Goal: Task Accomplishment & Management: Manage account settings

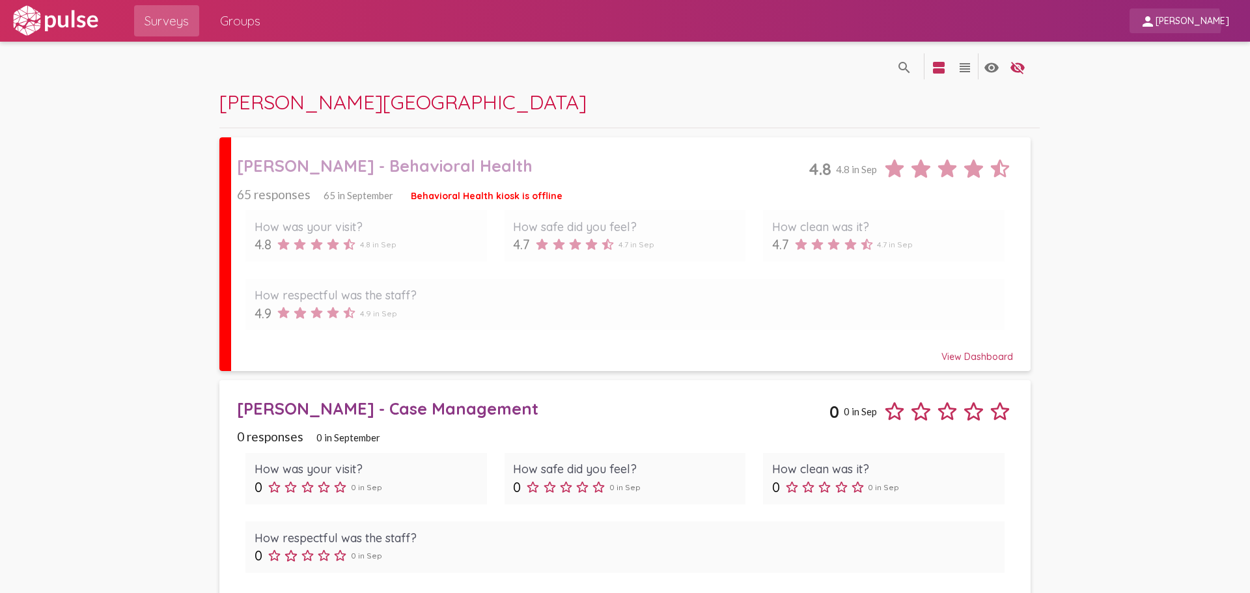
click at [1188, 23] on span "[PERSON_NAME]" at bounding box center [1193, 22] width 74 height 12
click at [1188, 23] on div at bounding box center [625, 296] width 1250 height 593
click at [1176, 23] on span "[PERSON_NAME]" at bounding box center [1193, 22] width 74 height 12
click at [1066, 174] on div at bounding box center [625, 296] width 1250 height 593
click at [1156, 23] on mat-icon "person" at bounding box center [1148, 22] width 16 height 16
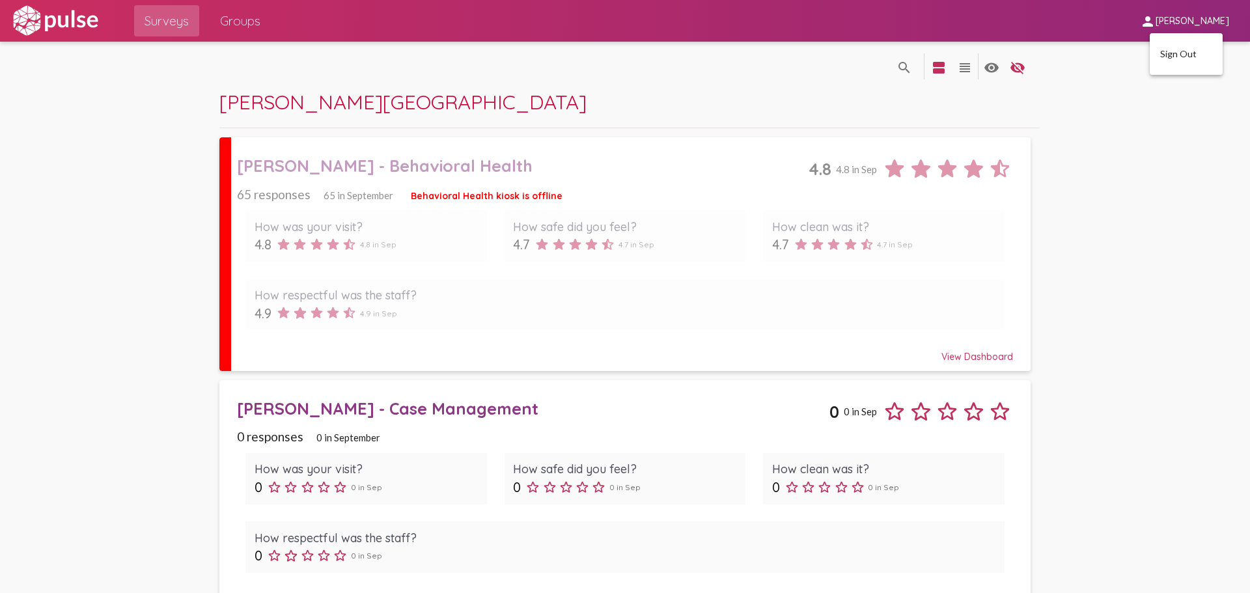
click at [1163, 24] on div at bounding box center [625, 296] width 1250 height 593
click at [897, 69] on mat-icon "search" at bounding box center [905, 68] width 16 height 16
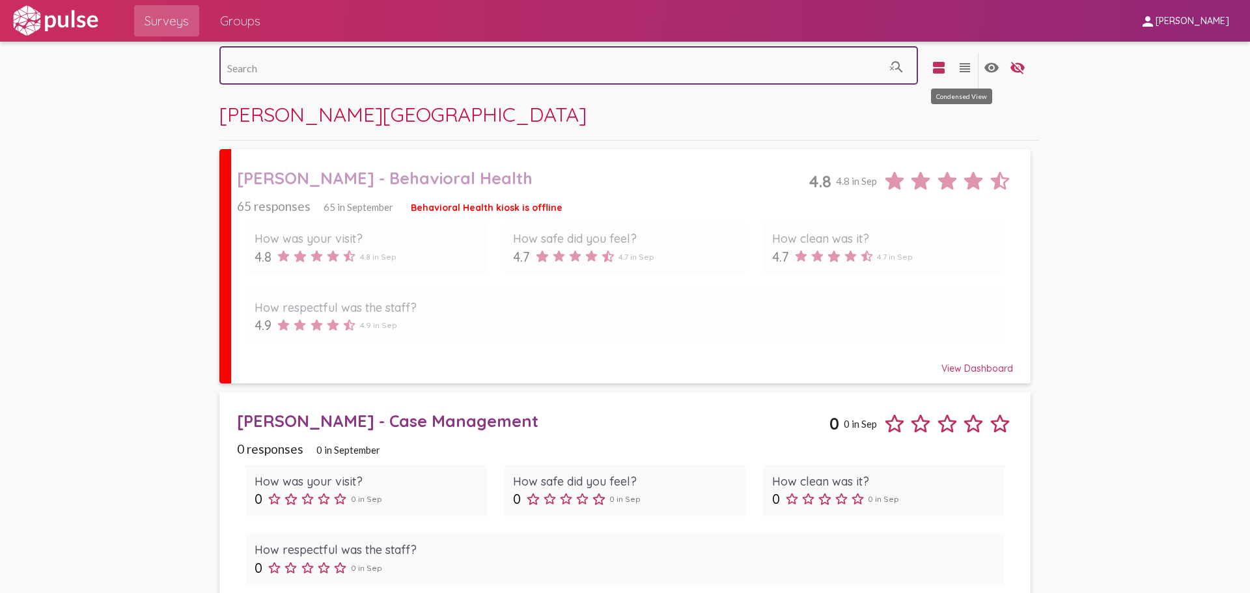
click at [958, 65] on mat-icon "view_headline" at bounding box center [965, 68] width 16 height 16
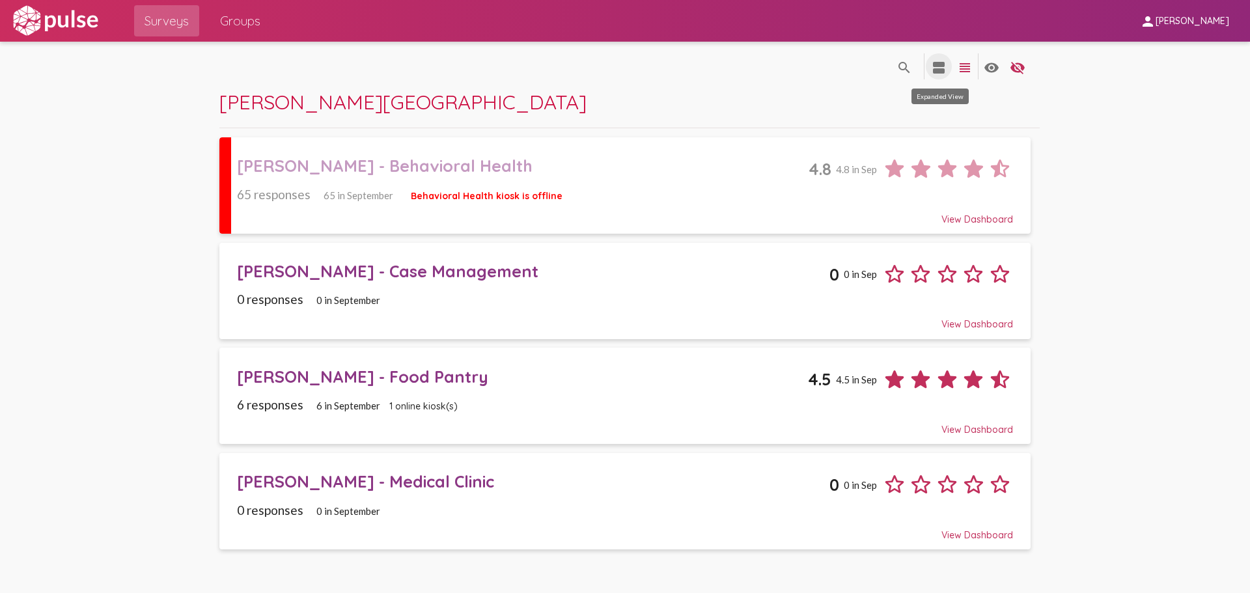
click at [929, 68] on button "view_agenda" at bounding box center [939, 66] width 26 height 26
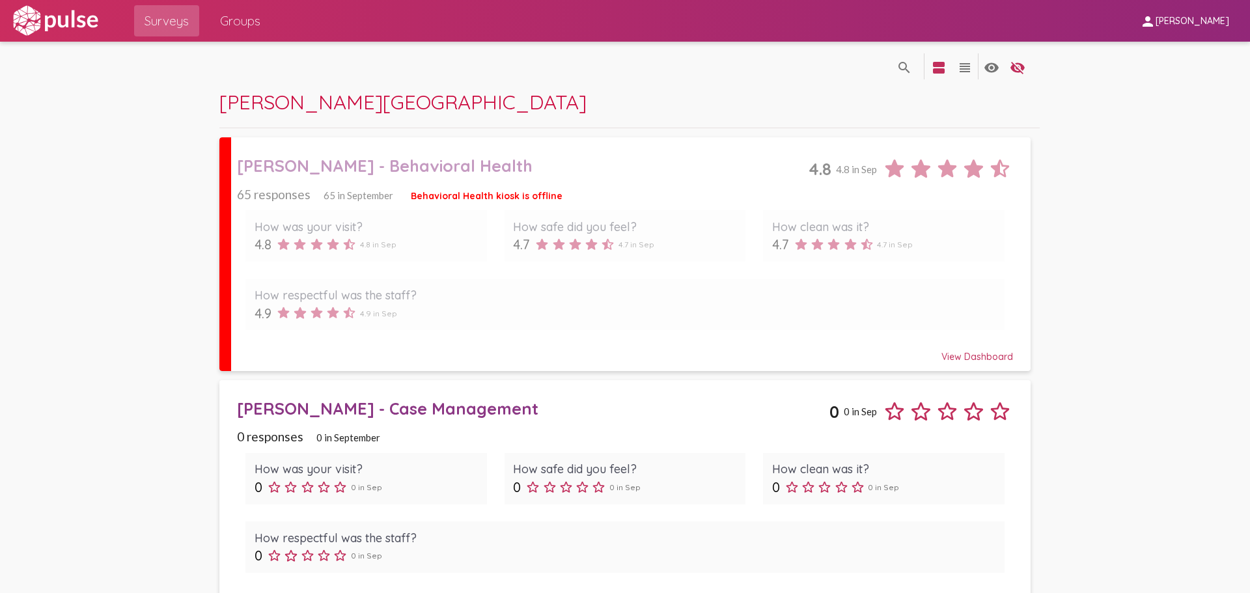
click at [227, 14] on span "Groups" at bounding box center [240, 20] width 40 height 23
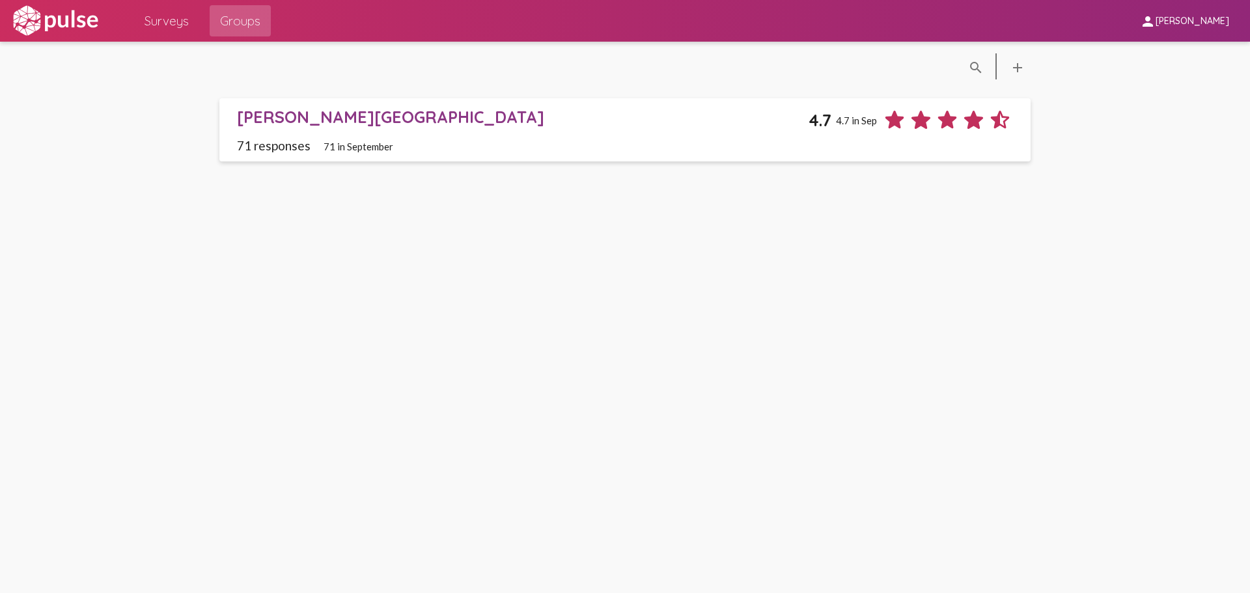
click at [78, 17] on img at bounding box center [55, 21] width 90 height 33
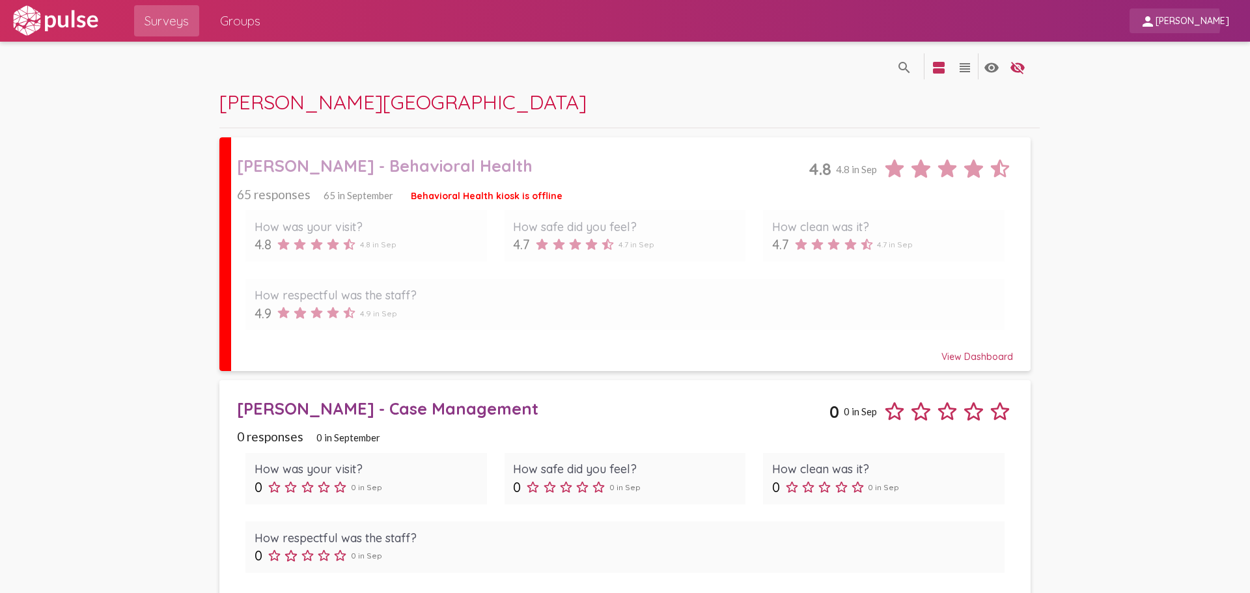
click at [1188, 22] on span "[PERSON_NAME]" at bounding box center [1193, 22] width 74 height 12
click at [1134, 115] on div at bounding box center [625, 296] width 1250 height 593
click at [255, 21] on span "Groups" at bounding box center [240, 20] width 40 height 23
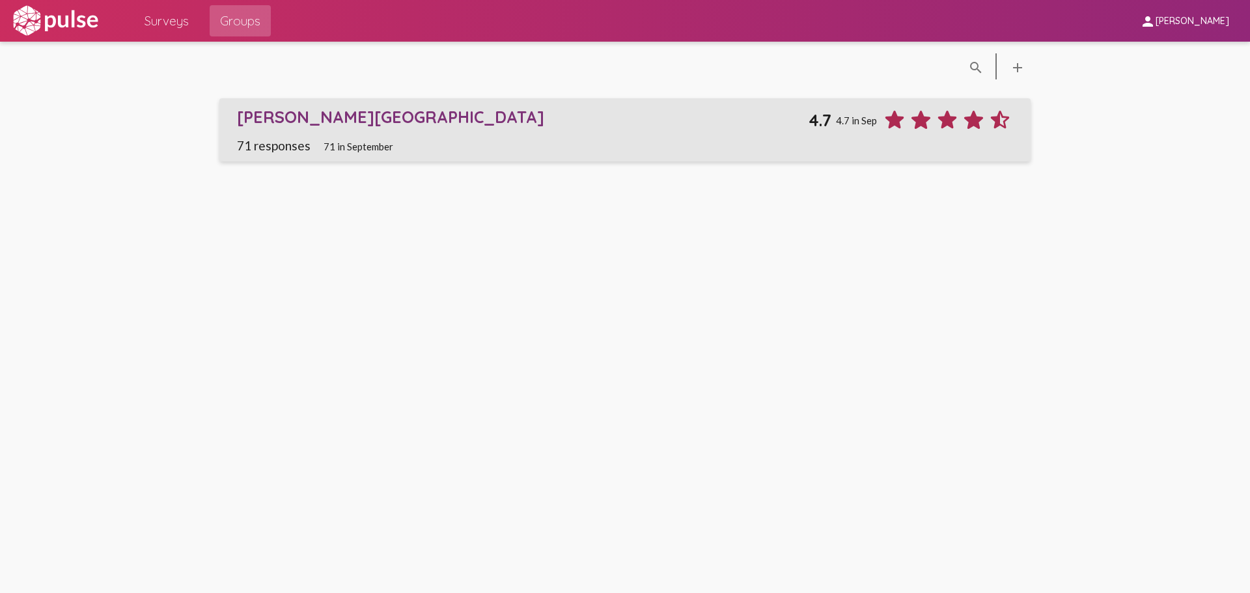
click at [299, 124] on div "[PERSON_NAME][GEOGRAPHIC_DATA]" at bounding box center [523, 117] width 572 height 20
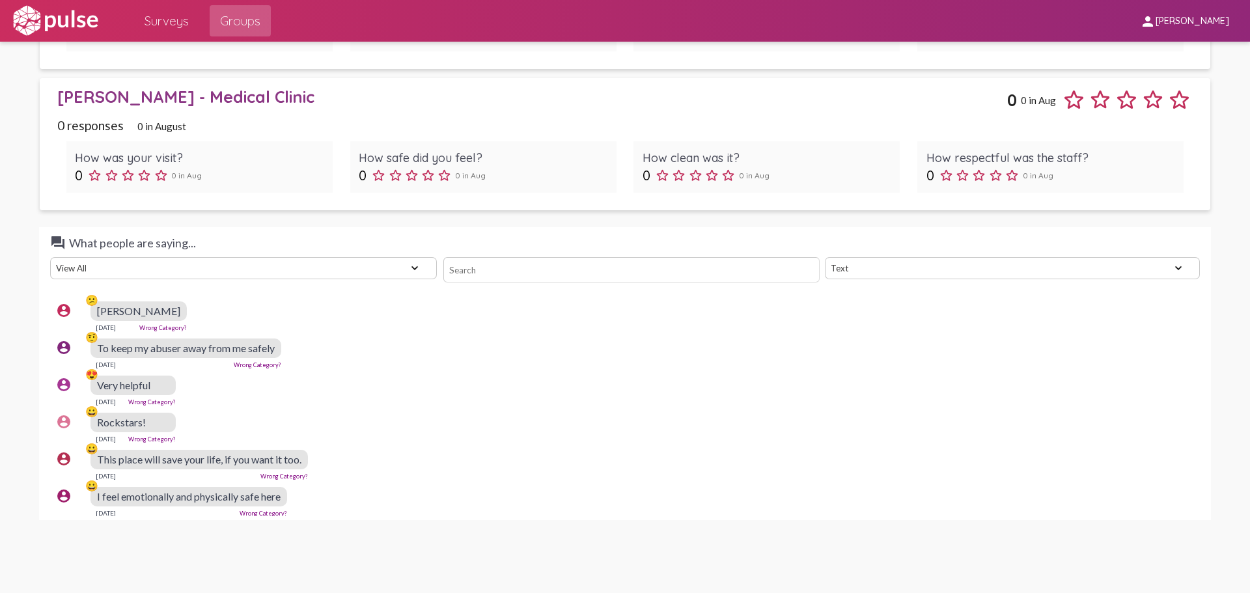
click at [178, 331] on link "Wrong Category?" at bounding box center [163, 327] width 48 height 7
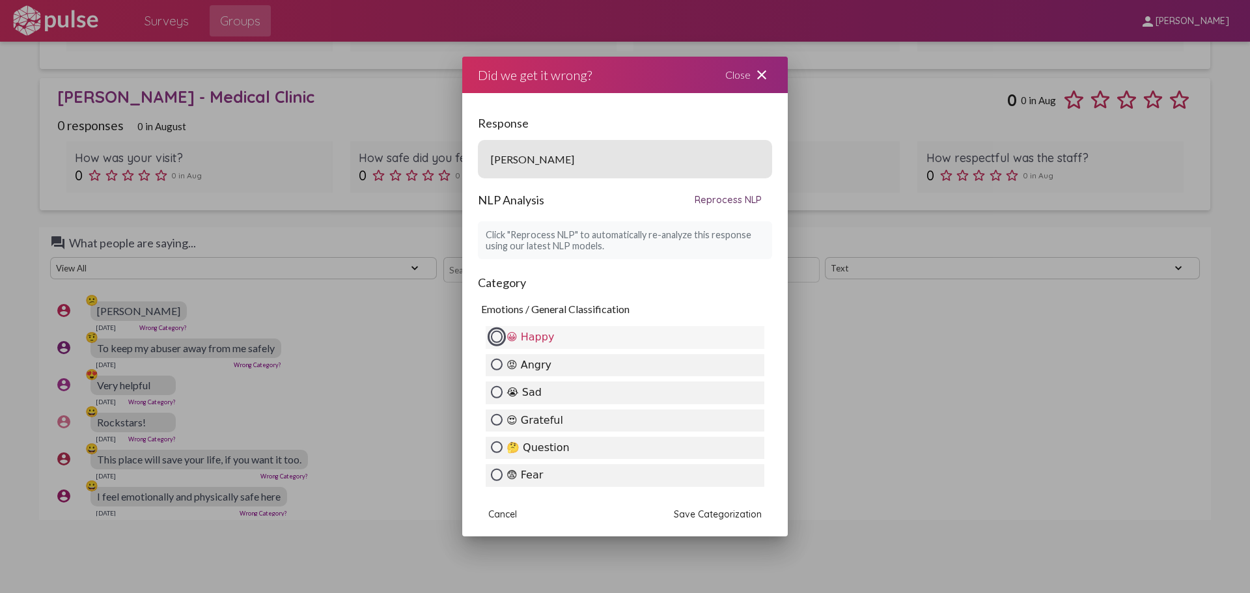
click at [493, 337] on input "😀 Happy" at bounding box center [497, 337] width 12 height 12
radio input "true"
click at [731, 513] on span "Save Categorization" at bounding box center [718, 515] width 88 height 12
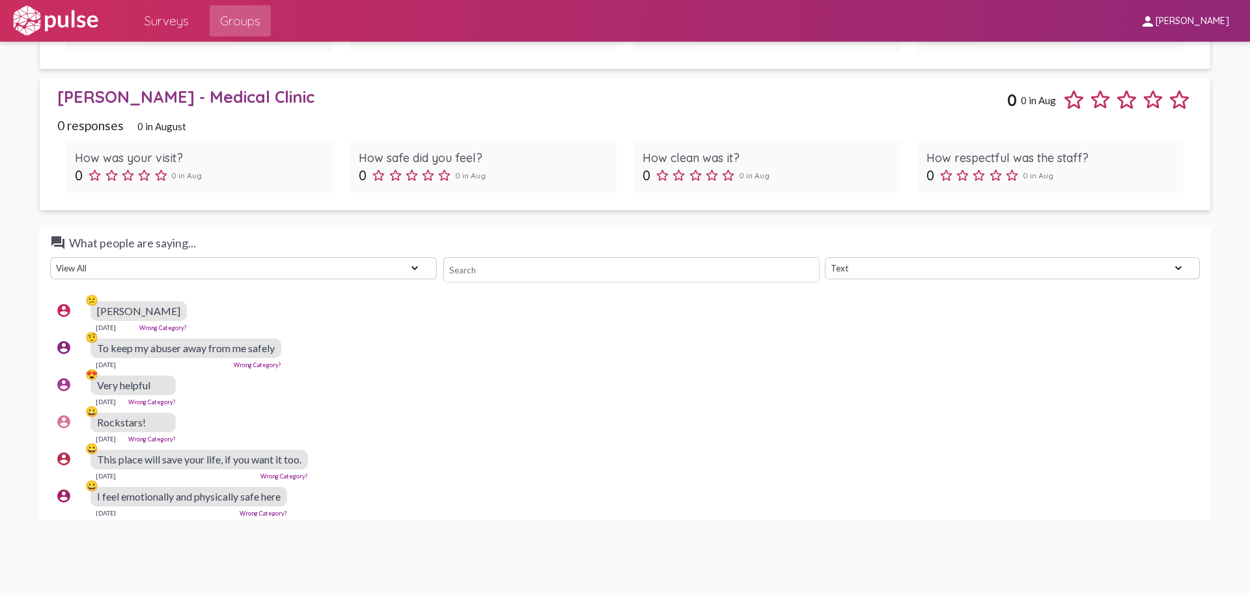
click at [179, 325] on link "Wrong Category?" at bounding box center [163, 327] width 48 height 7
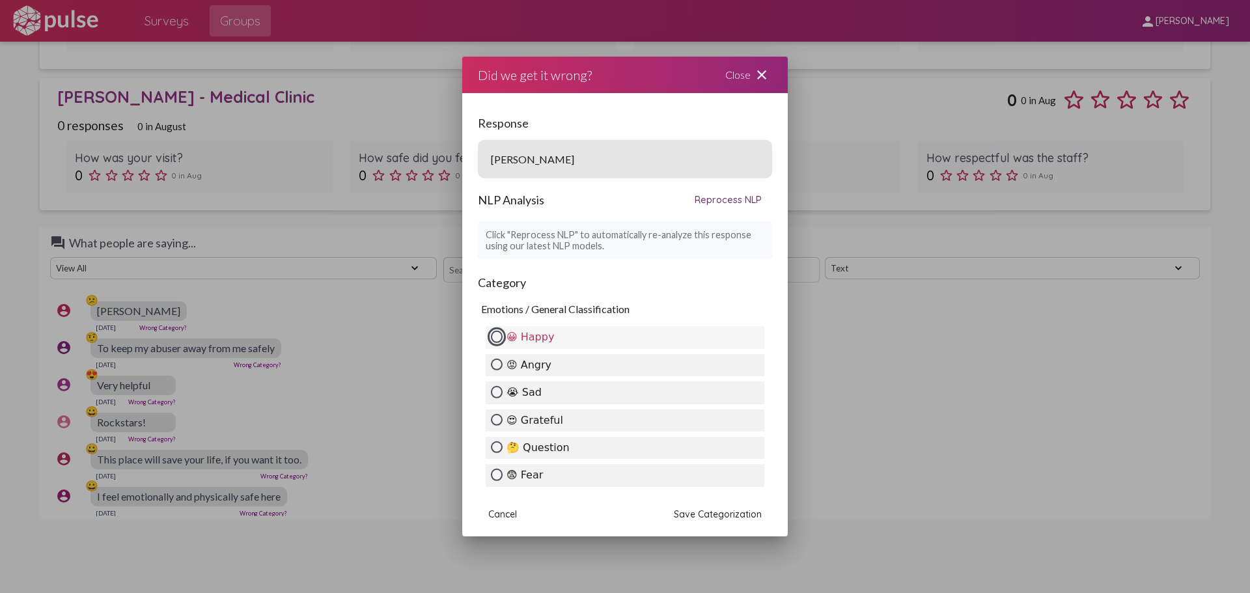
click at [495, 333] on input "😀 Happy" at bounding box center [497, 337] width 12 height 12
radio input "true"
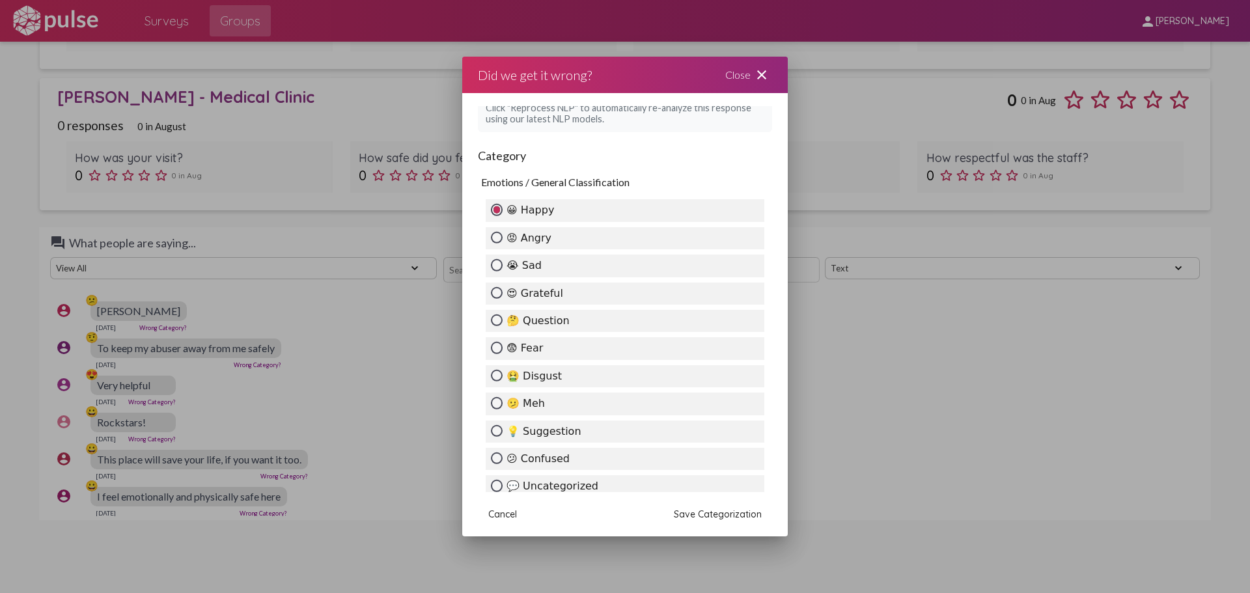
scroll to position [447, 0]
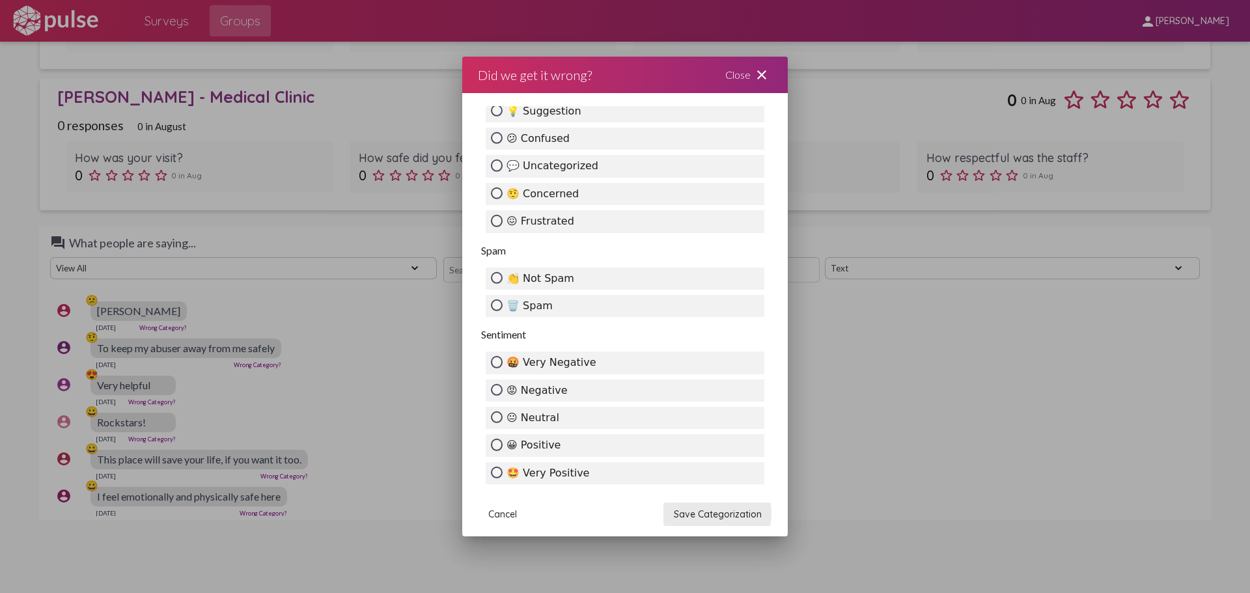
click at [714, 514] on span "Save Categorization" at bounding box center [718, 515] width 88 height 12
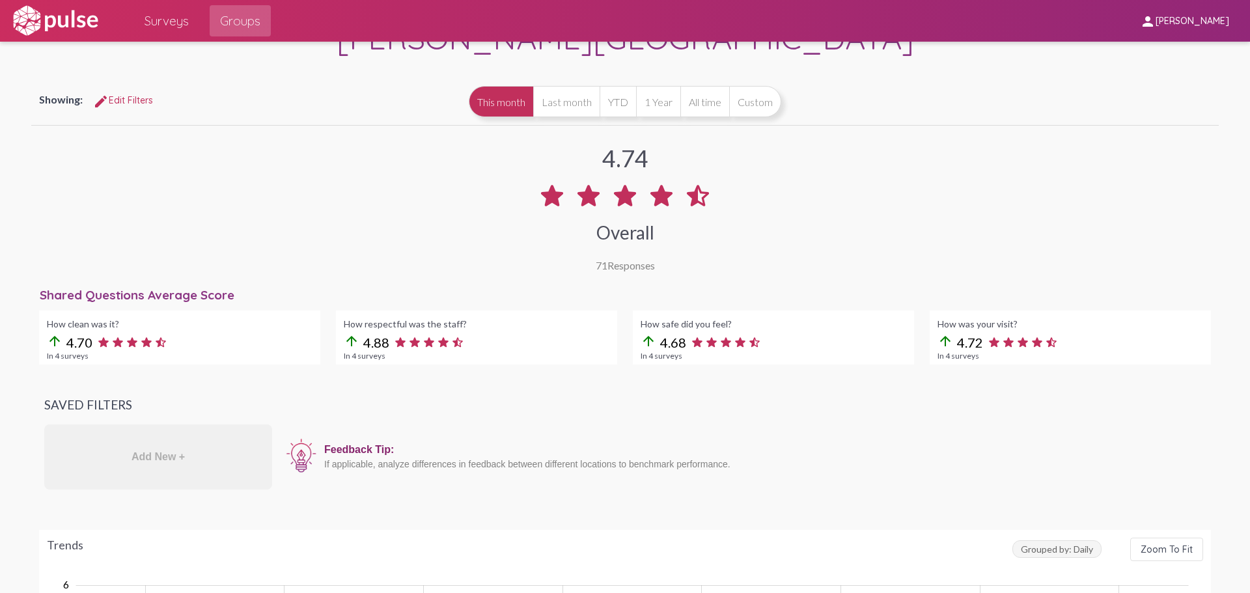
scroll to position [0, 0]
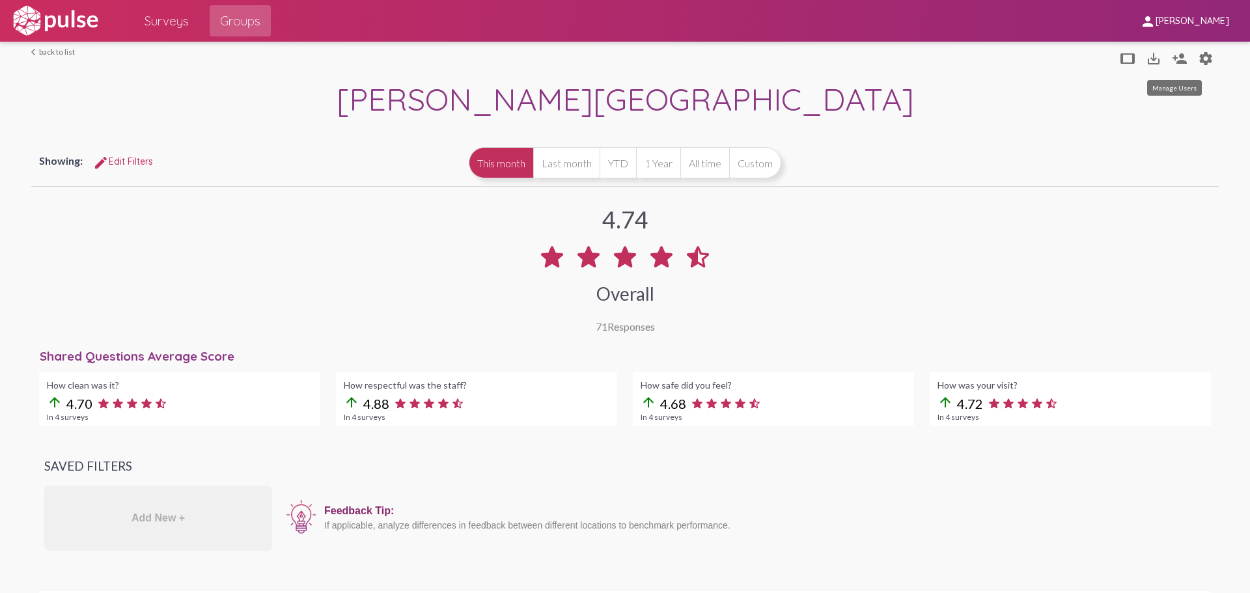
click at [1179, 66] on mat-icon "person_add" at bounding box center [1180, 59] width 16 height 16
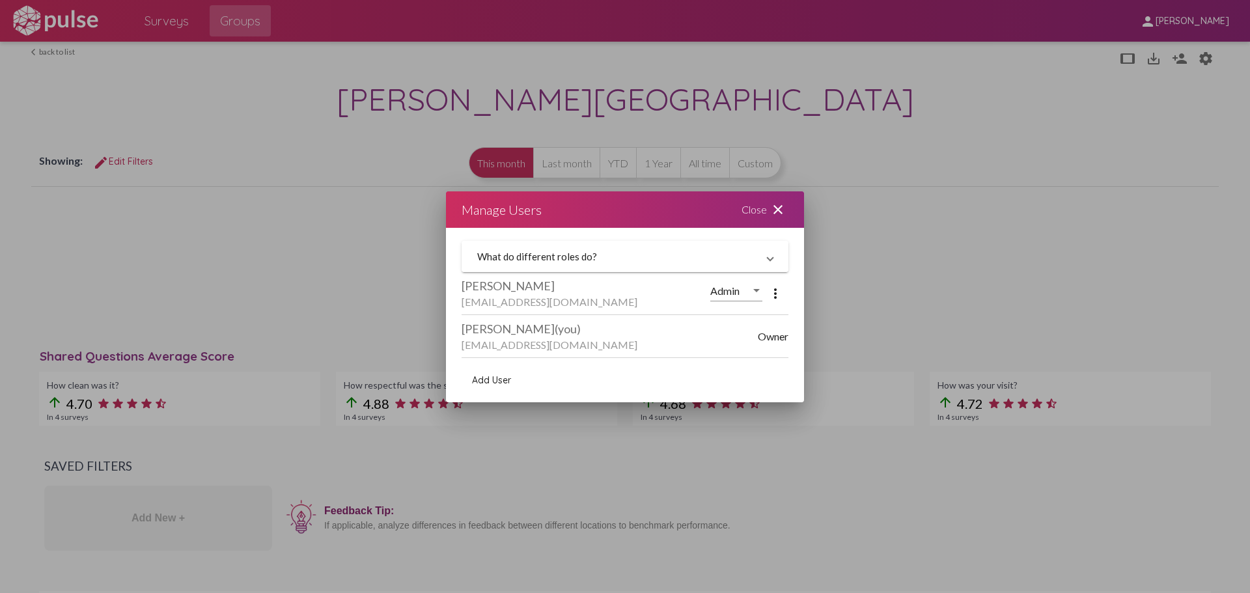
click at [668, 261] on mat-panel-title "What do different roles do?" at bounding box center [617, 257] width 280 height 12
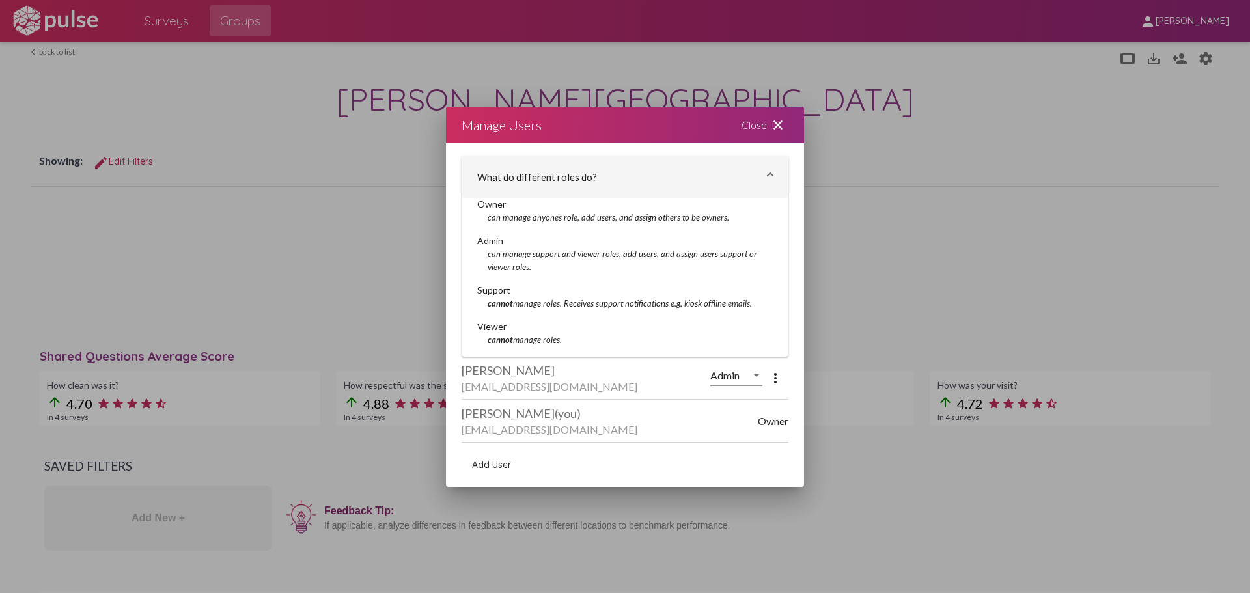
click at [763, 176] on span "What do different roles do?" at bounding box center [622, 177] width 290 height 12
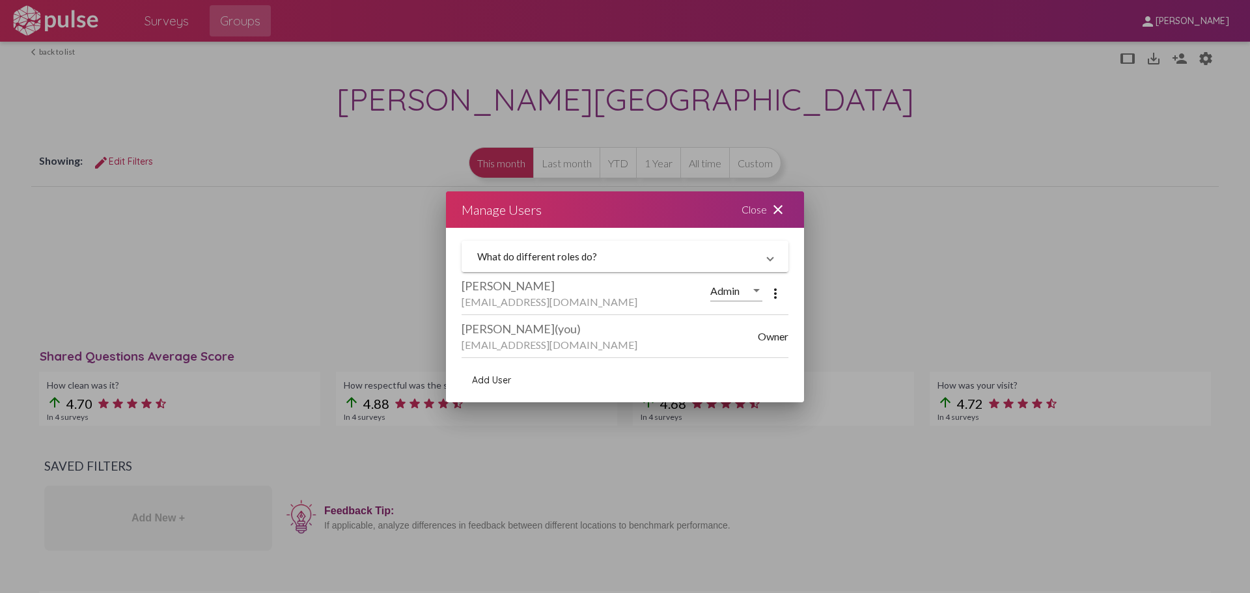
click at [740, 257] on mat-panel-title "What do different roles do?" at bounding box center [617, 257] width 280 height 12
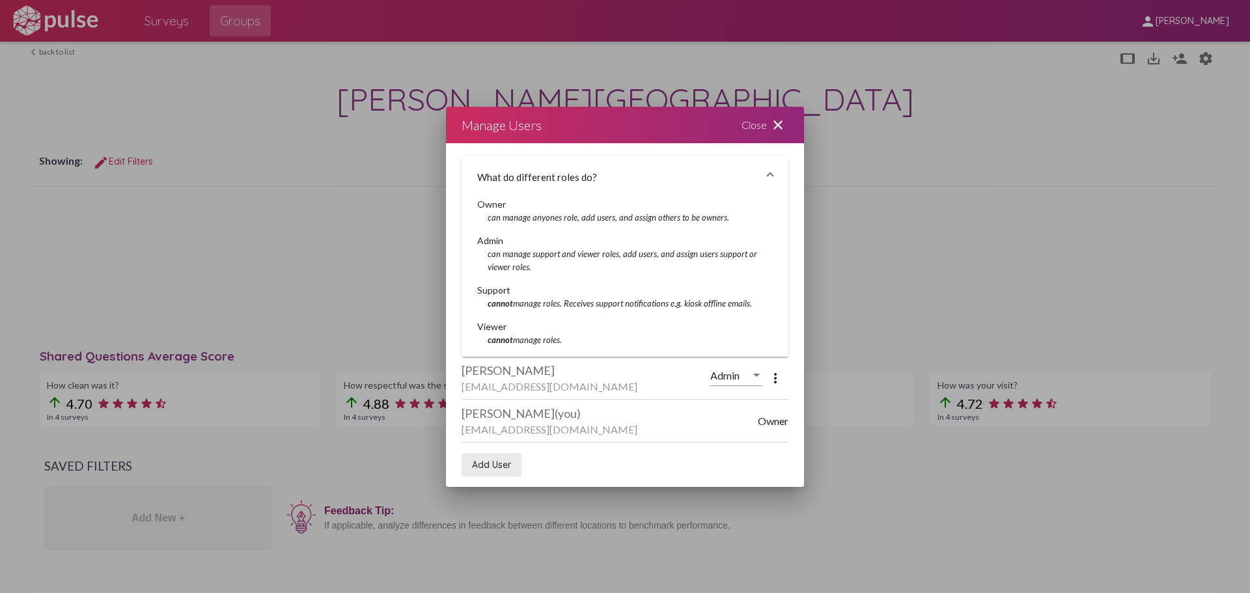
click at [504, 464] on span "Add User" at bounding box center [491, 465] width 39 height 12
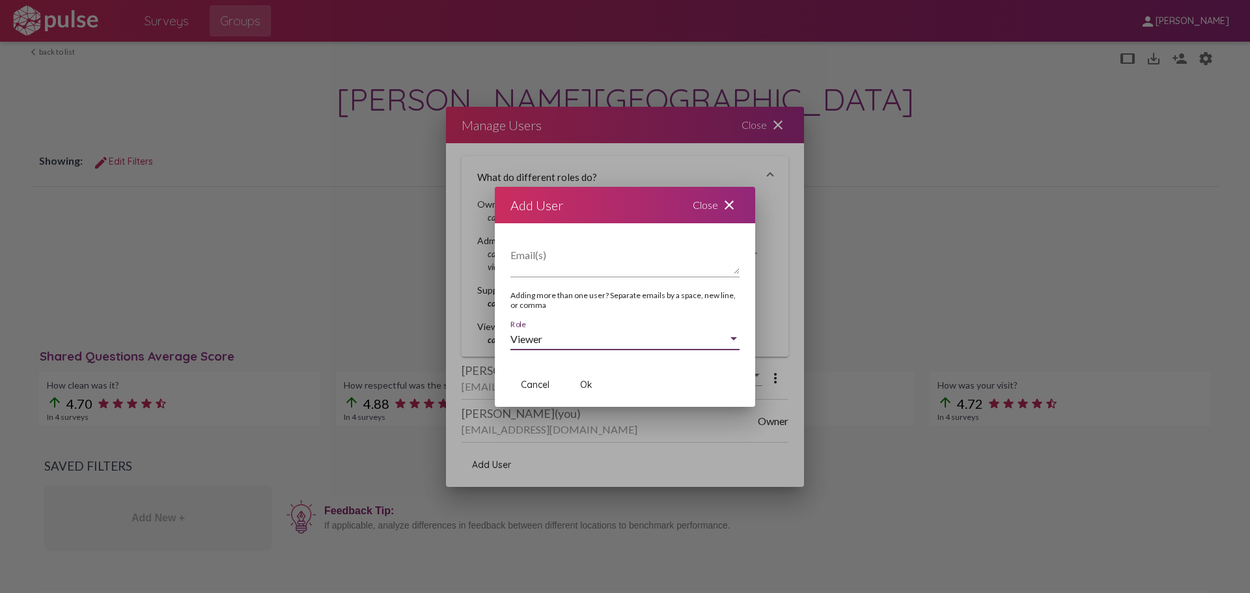
click at [609, 339] on div "Viewer" at bounding box center [620, 339] width 218 height 12
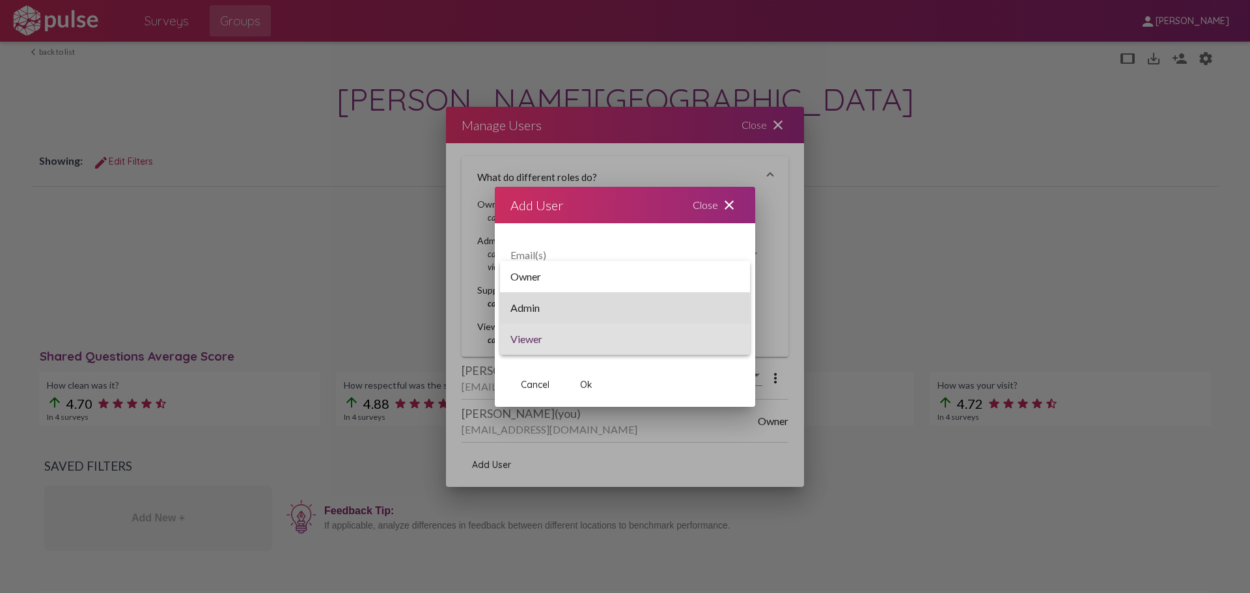
click at [617, 311] on span "Admin" at bounding box center [625, 307] width 229 height 31
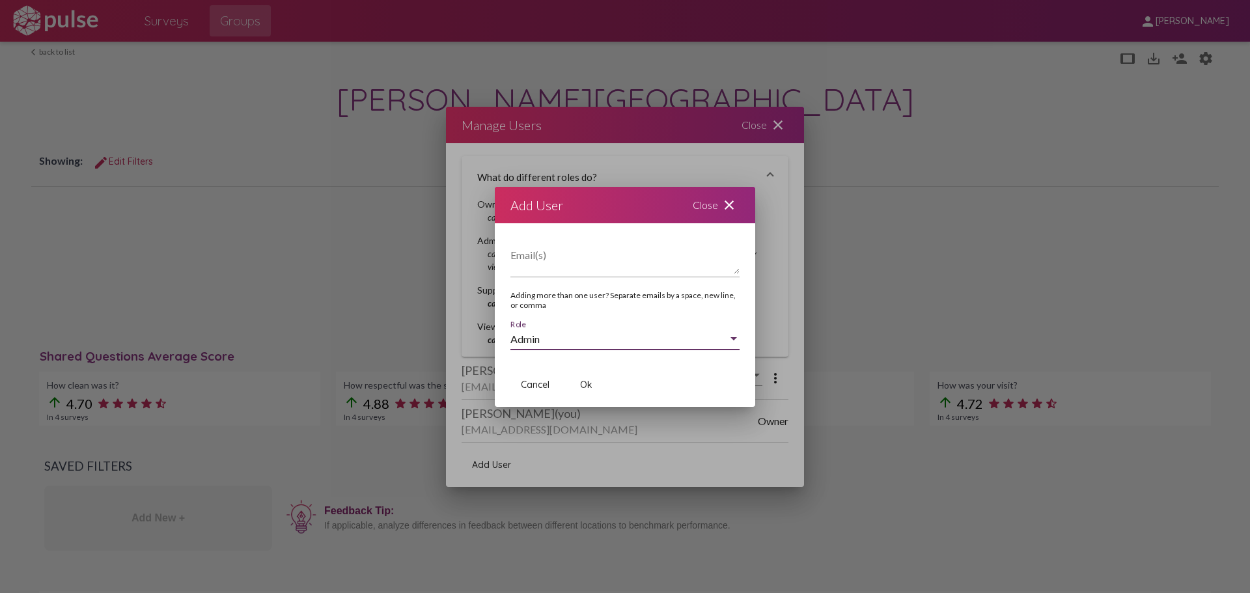
click at [577, 266] on textarea "Email(s)" at bounding box center [625, 261] width 229 height 26
paste textarea "[EMAIL_ADDRESS][DOMAIN_NAME]"
type textarea "[EMAIL_ADDRESS][DOMAIN_NAME]"
click at [582, 385] on span "Ok" at bounding box center [586, 385] width 12 height 12
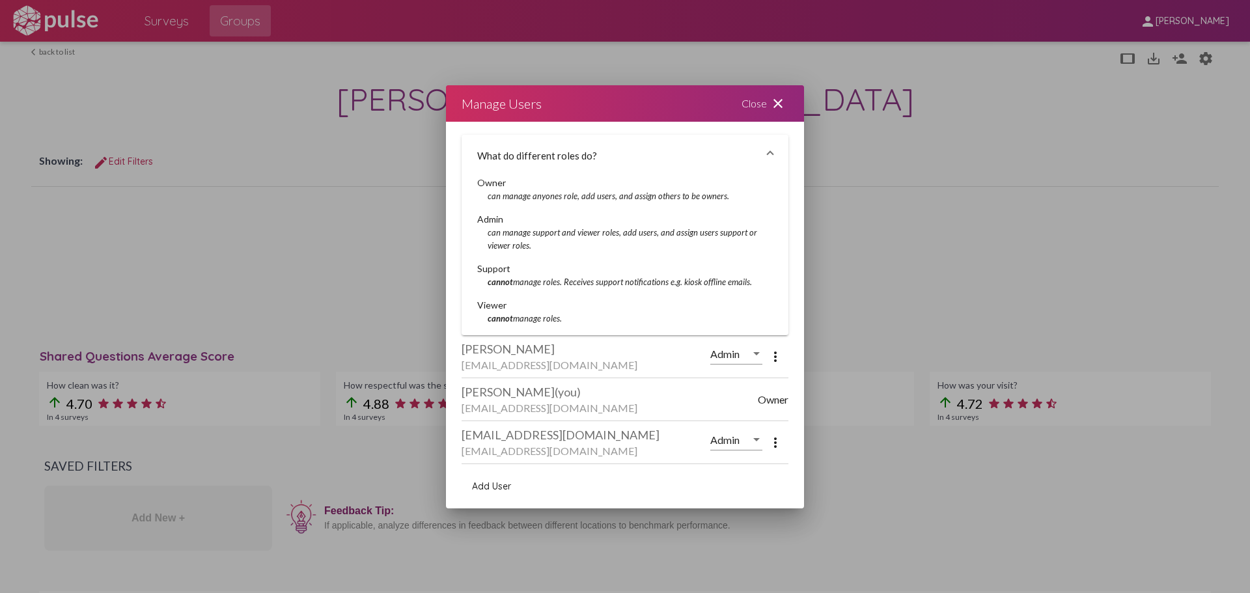
click at [500, 481] on span "Add User" at bounding box center [491, 487] width 39 height 12
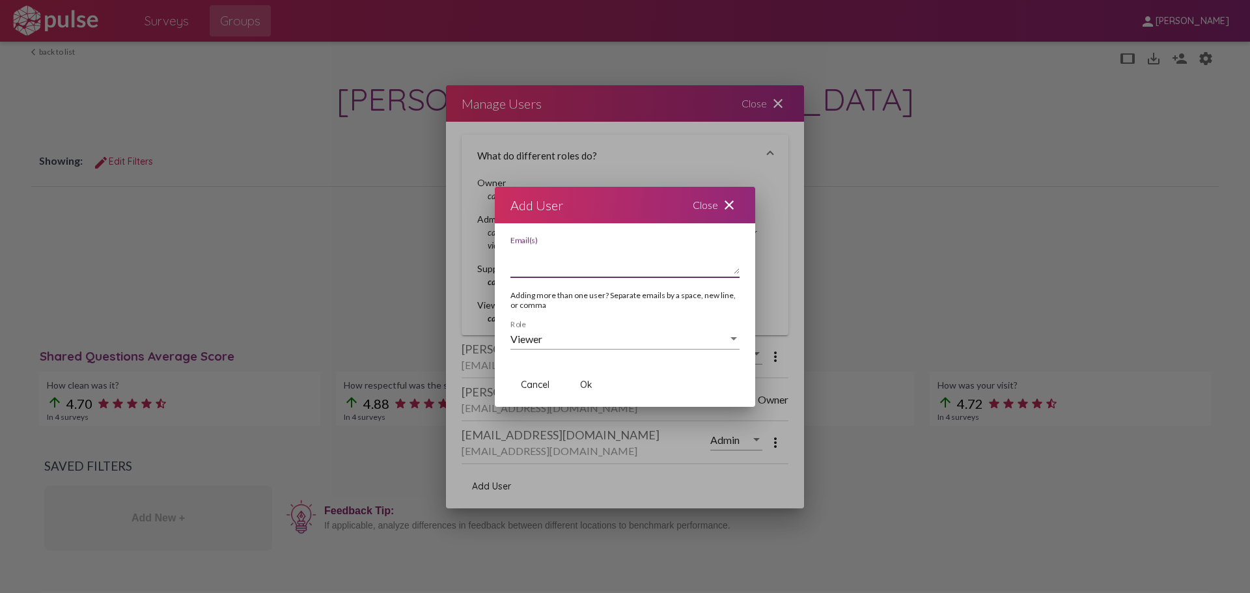
paste textarea "[EMAIL_ADDRESS][DOMAIN_NAME]"
type textarea "[EMAIL_ADDRESS][DOMAIN_NAME]"
click at [588, 341] on div "Viewer" at bounding box center [620, 339] width 218 height 12
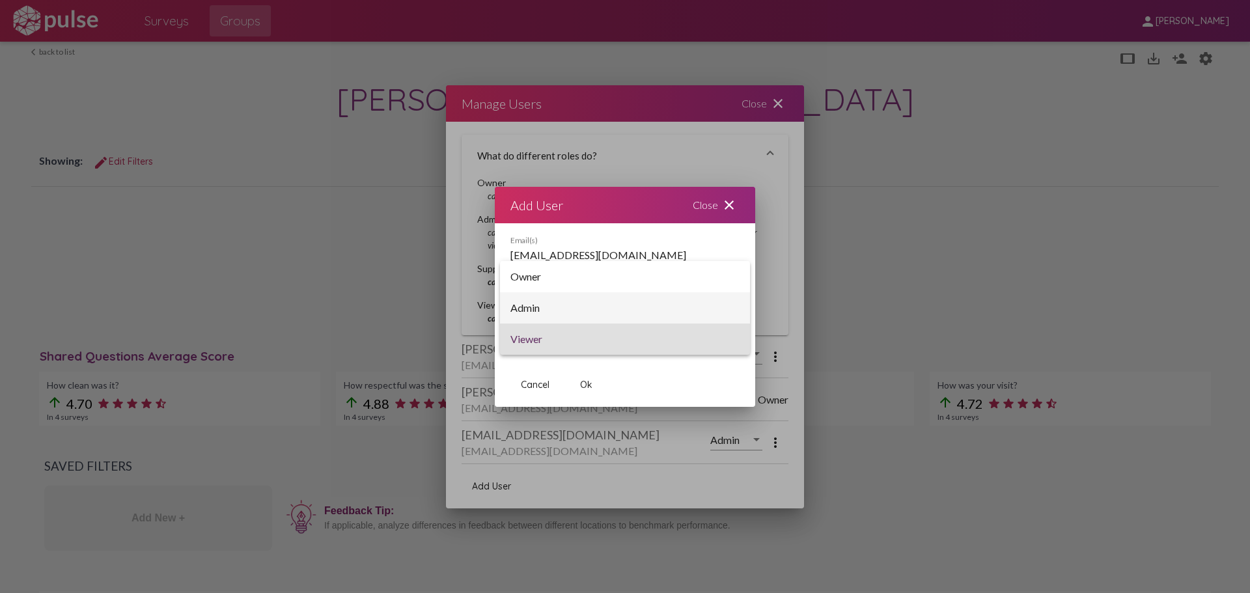
click at [588, 318] on span "Admin" at bounding box center [625, 307] width 229 height 31
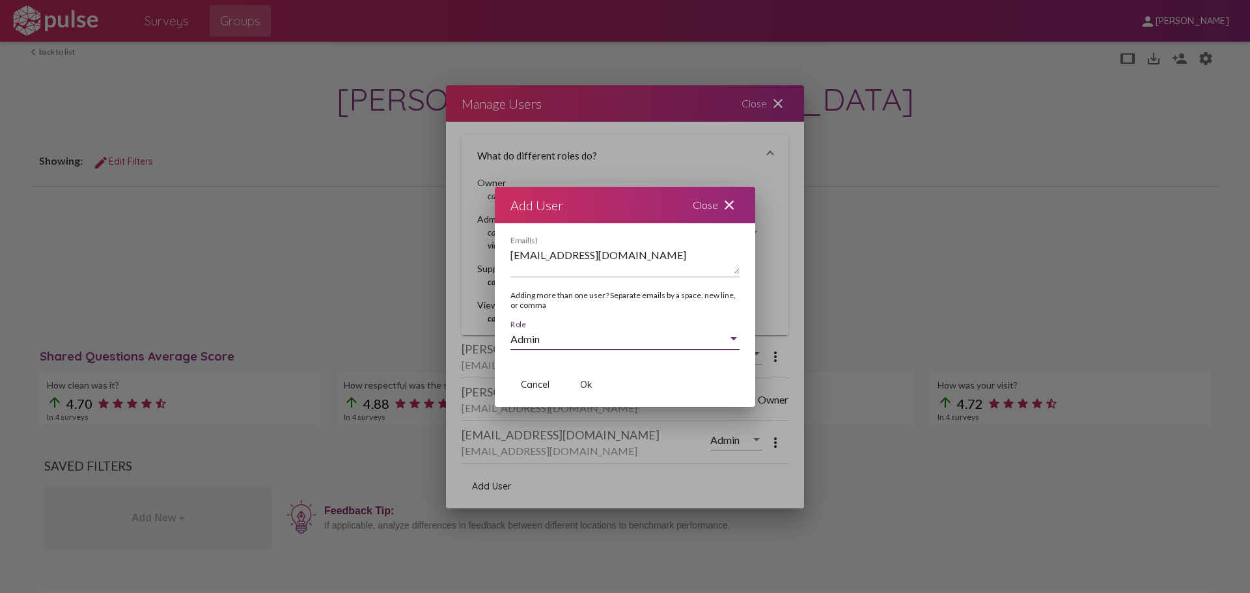
click at [585, 386] on span "Ok" at bounding box center [586, 385] width 12 height 12
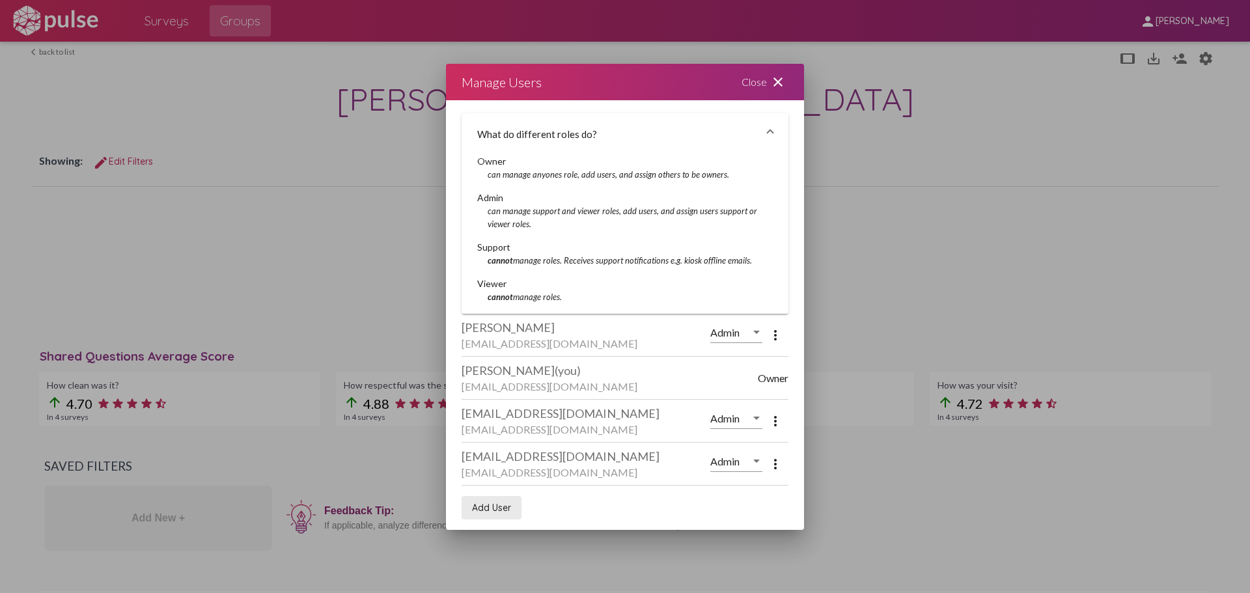
click at [506, 513] on span "Add User" at bounding box center [491, 508] width 39 height 12
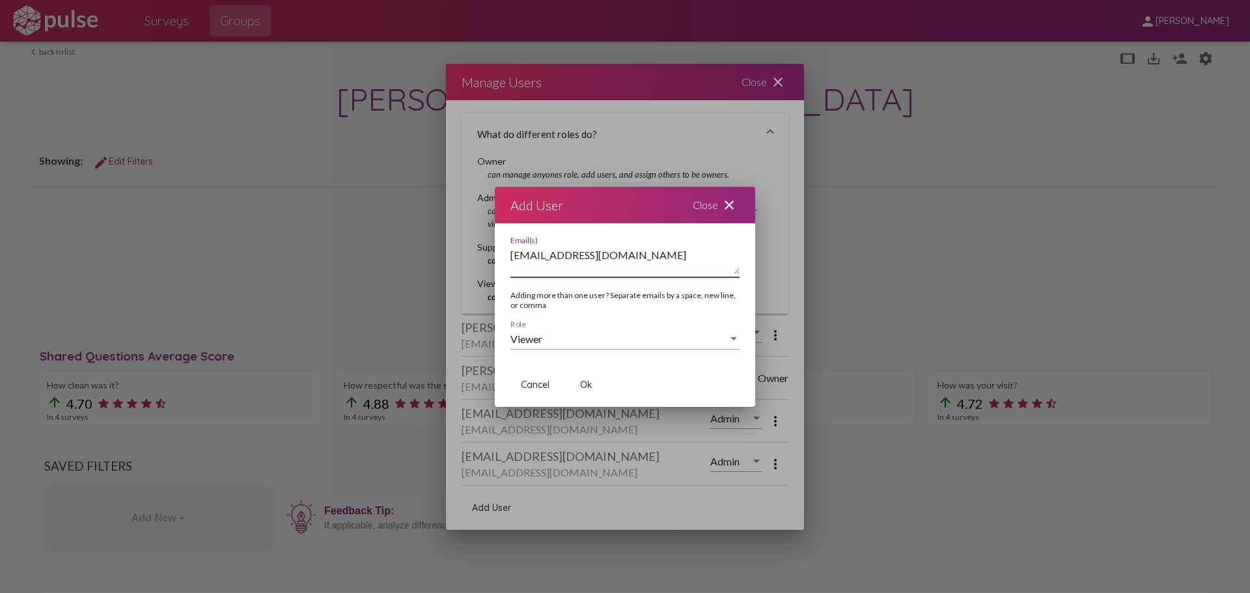
type textarea "[EMAIL_ADDRESS][DOMAIN_NAME]"
click at [604, 346] on div "Viewer Role" at bounding box center [625, 334] width 229 height 29
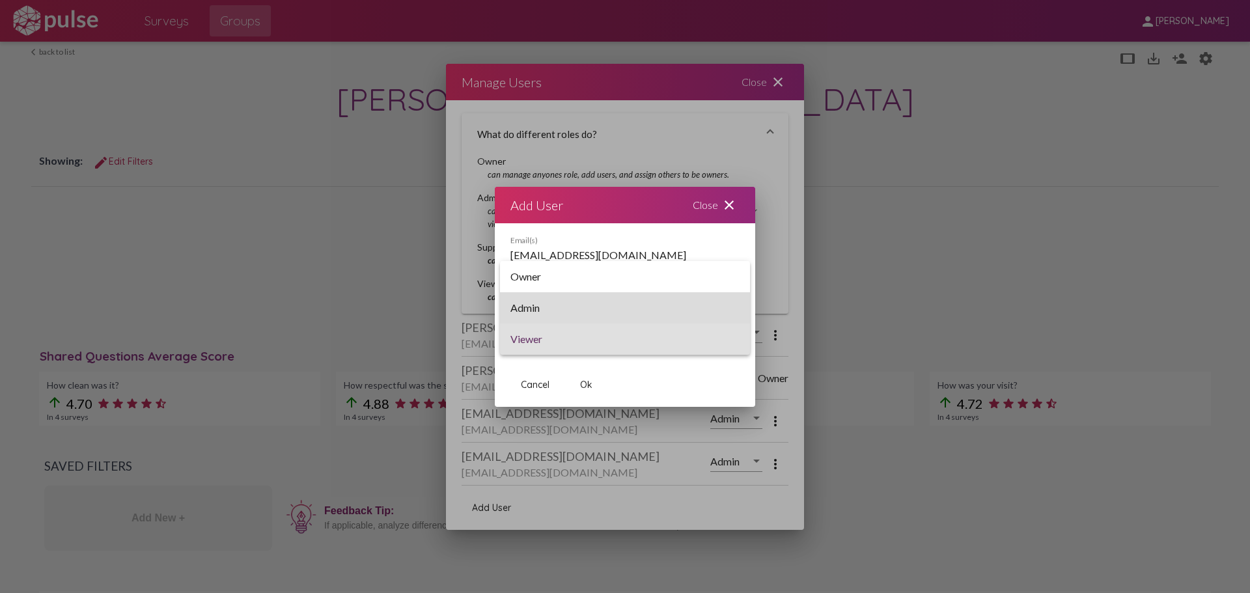
click at [597, 310] on span "Admin" at bounding box center [625, 307] width 229 height 31
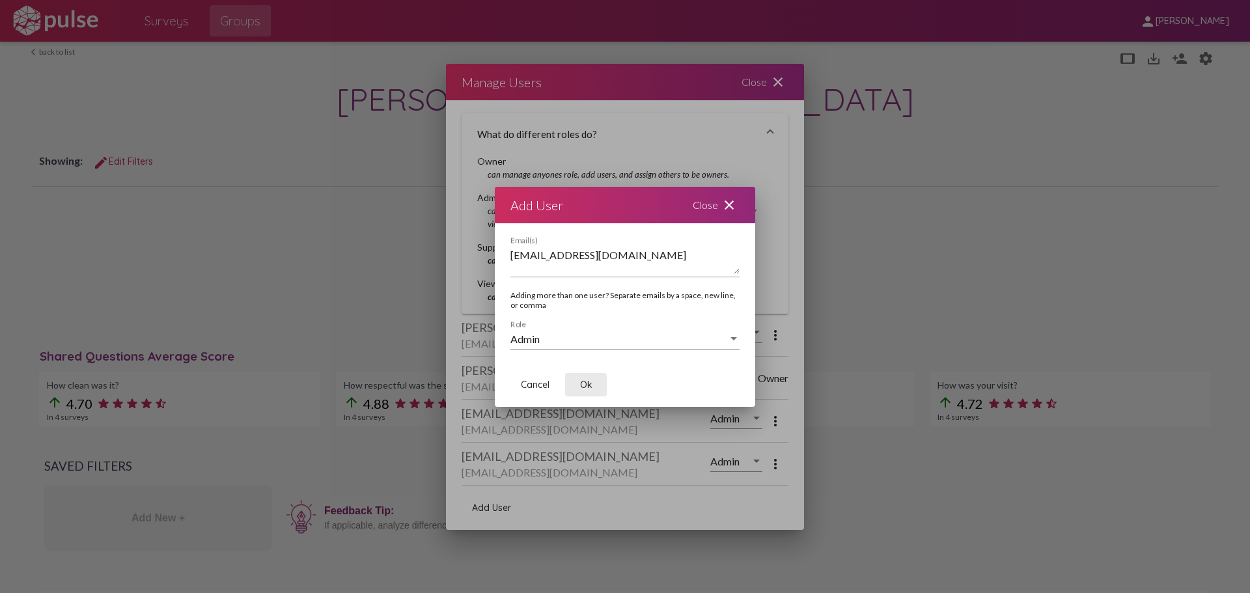
click at [587, 391] on button "Ok" at bounding box center [586, 384] width 42 height 23
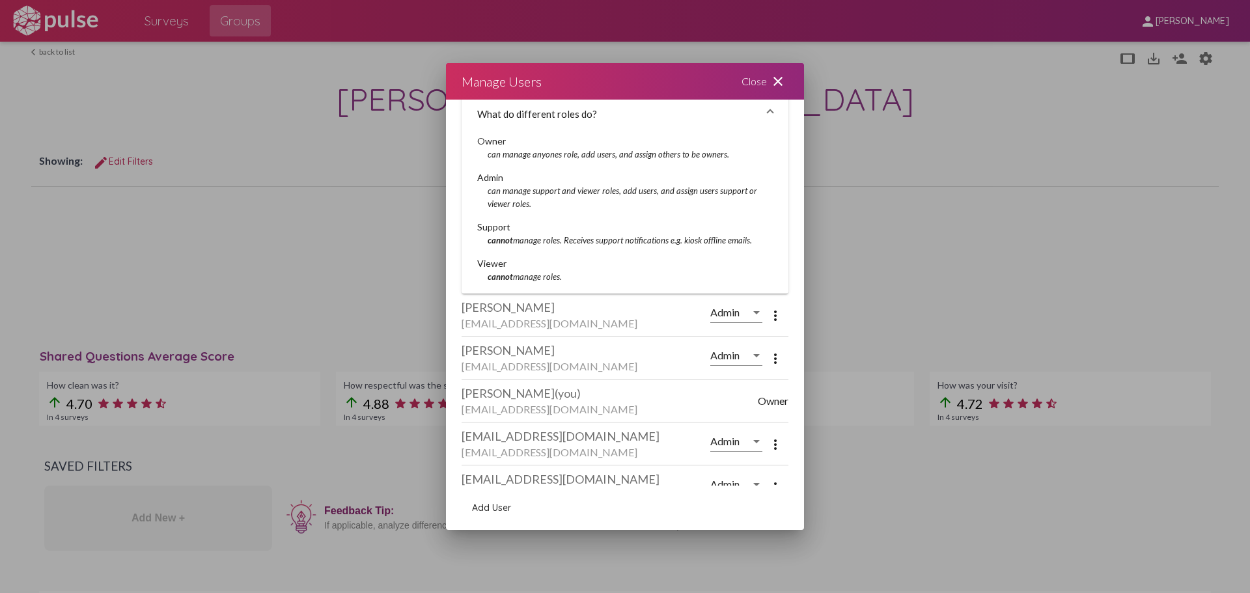
scroll to position [42, 0]
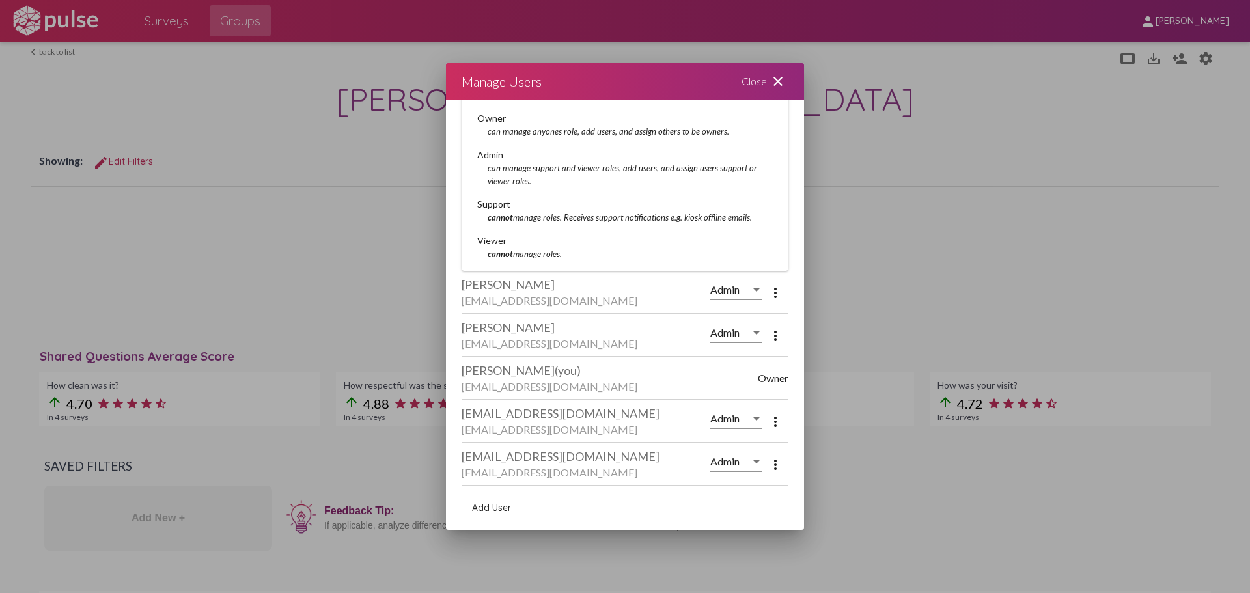
click at [501, 508] on span "Add User" at bounding box center [491, 508] width 39 height 12
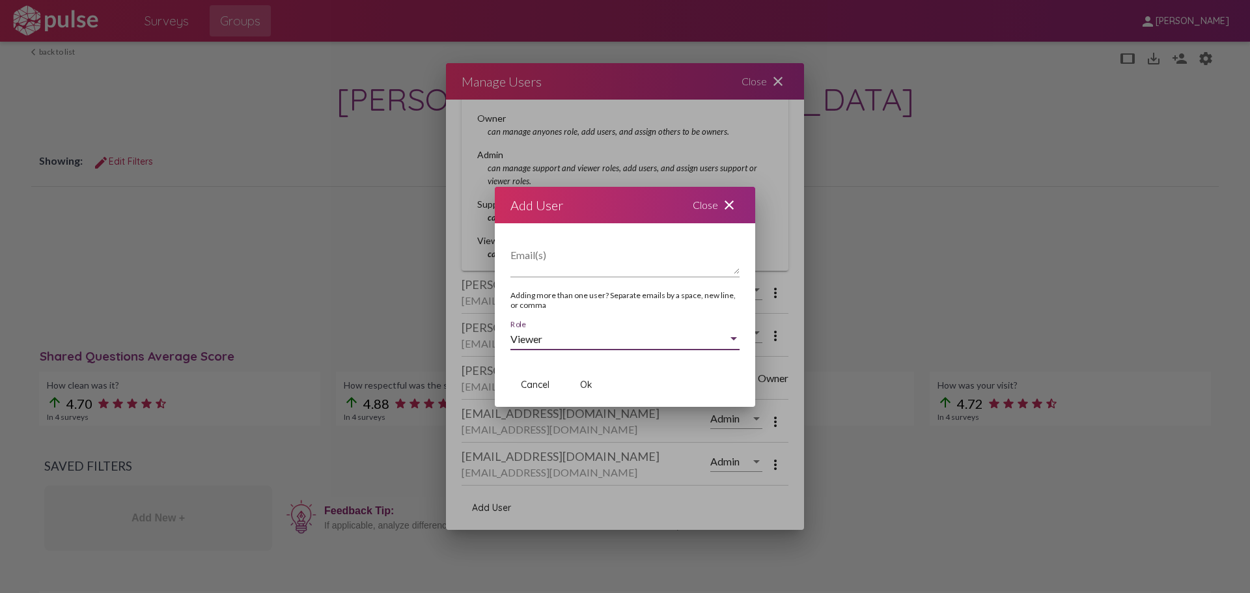
click at [590, 341] on div "Viewer" at bounding box center [620, 339] width 218 height 12
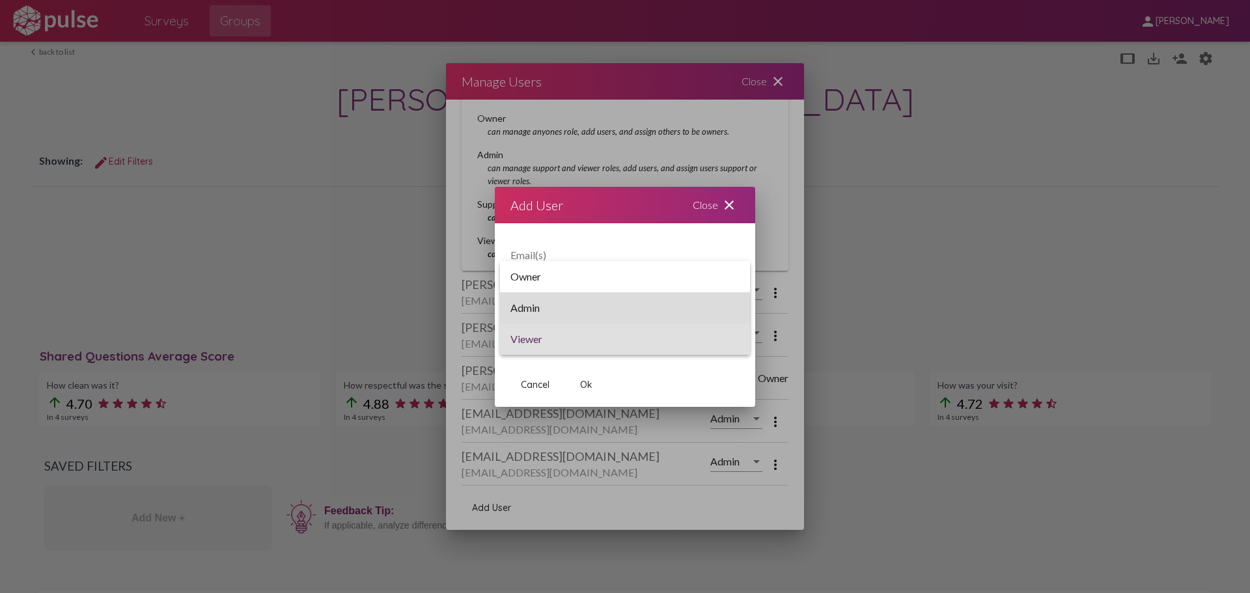
click at [580, 309] on span "Admin" at bounding box center [625, 307] width 229 height 31
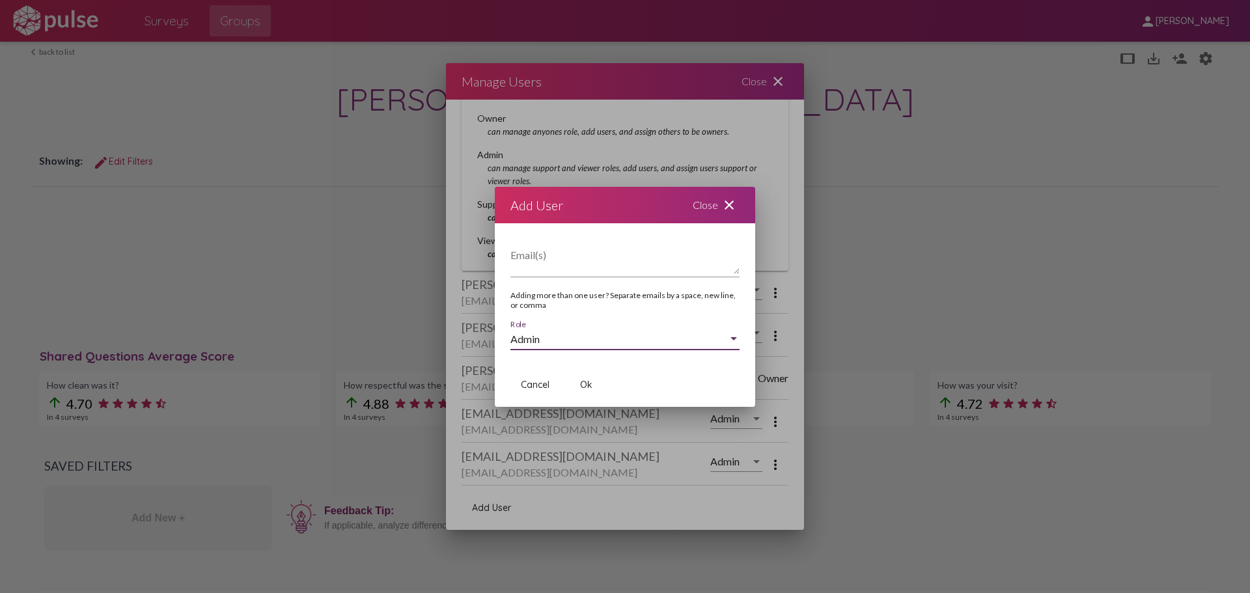
click at [565, 260] on textarea "Email(s)" at bounding box center [625, 261] width 229 height 26
paste textarea "[EMAIL_ADDRESS][DOMAIN_NAME]"
type textarea "[EMAIL_ADDRESS][DOMAIN_NAME]"
click at [586, 386] on span "Ok" at bounding box center [586, 385] width 12 height 12
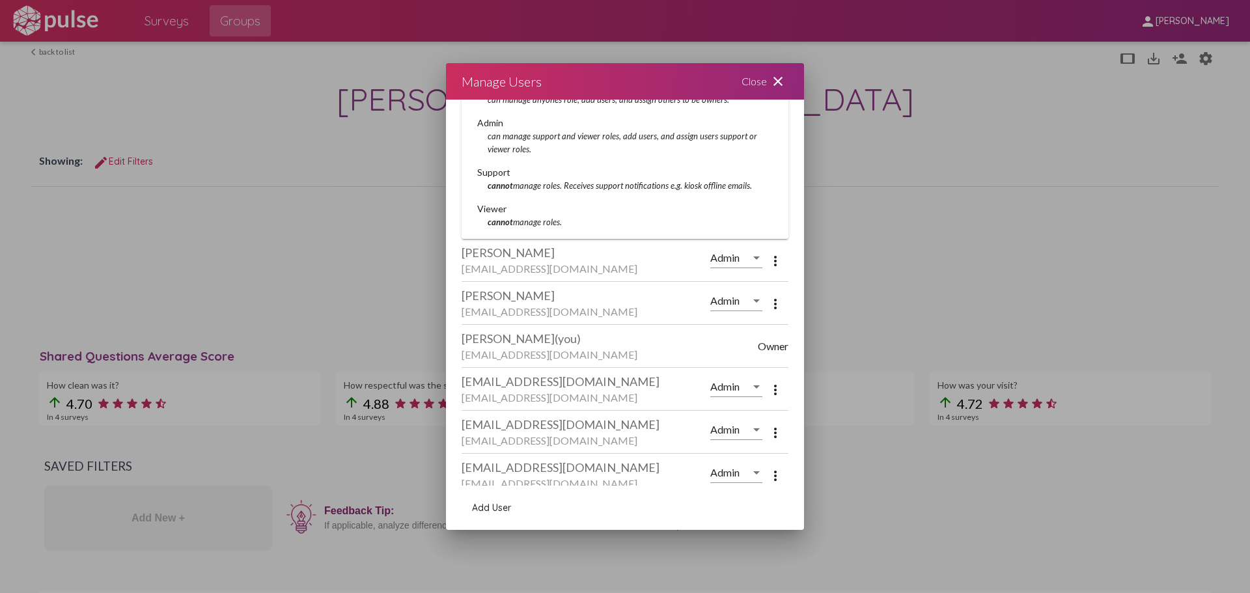
scroll to position [85, 0]
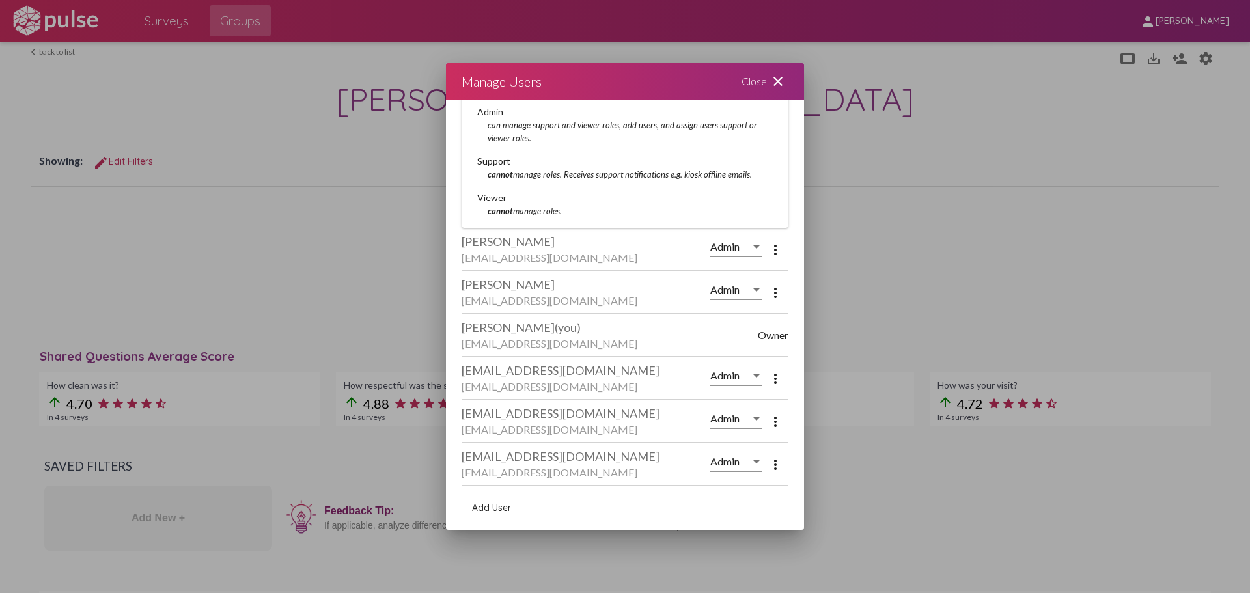
click at [778, 87] on mat-icon "close" at bounding box center [778, 82] width 16 height 16
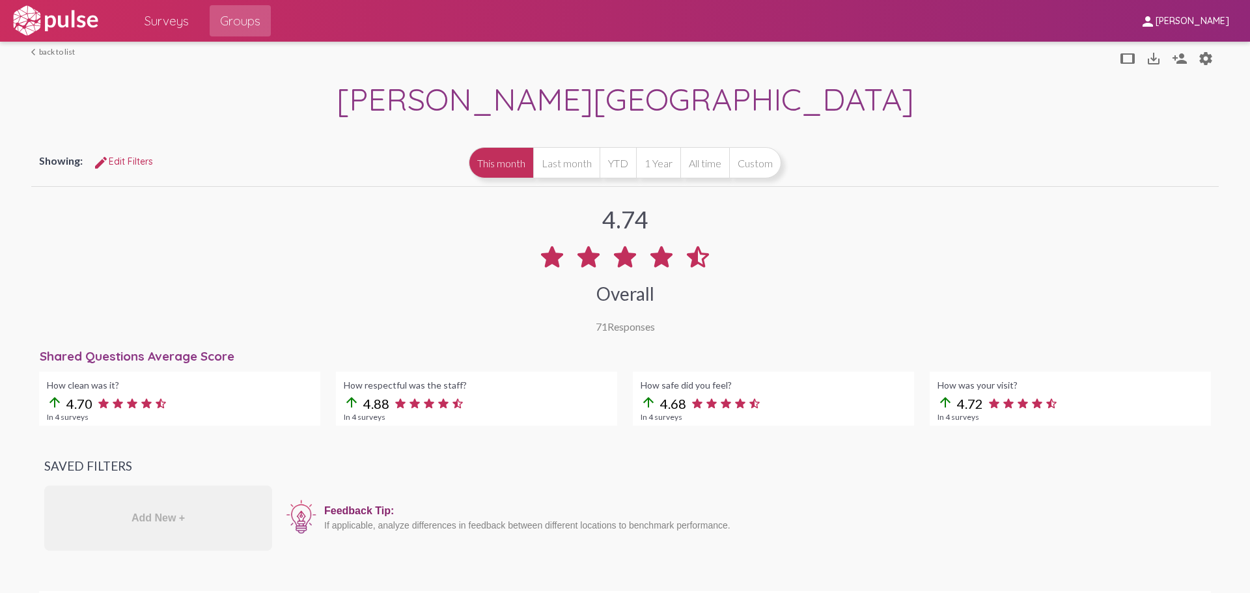
click at [53, 50] on link "arrow_back_ios back to list" at bounding box center [53, 52] width 44 height 10
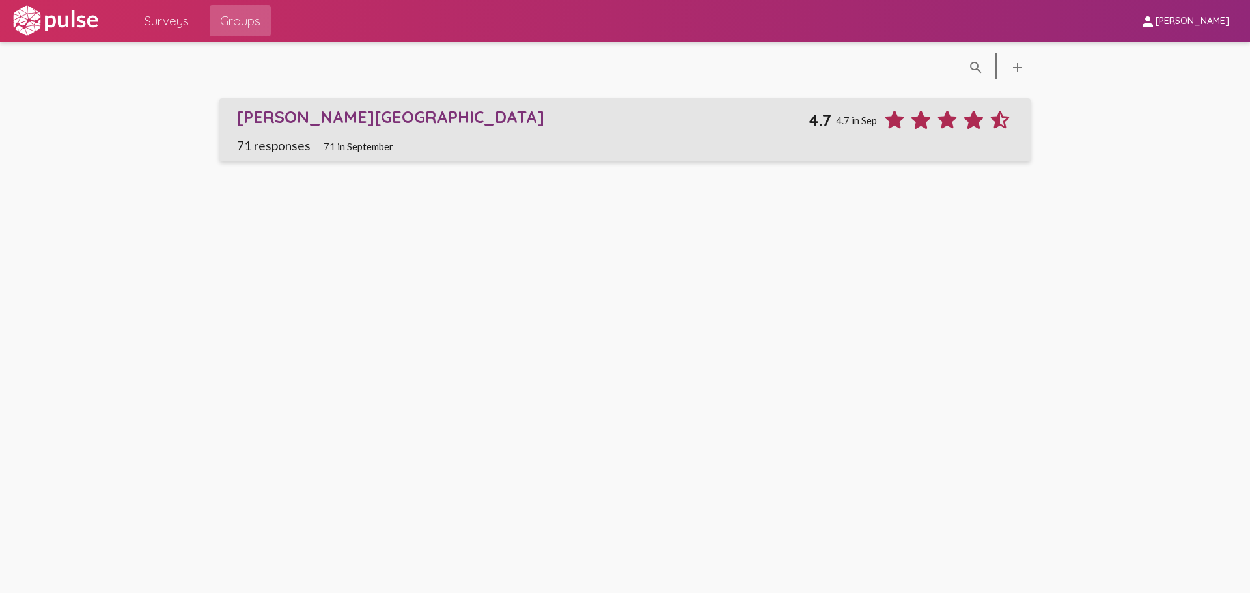
click at [331, 119] on div "[PERSON_NAME][GEOGRAPHIC_DATA]" at bounding box center [523, 117] width 572 height 20
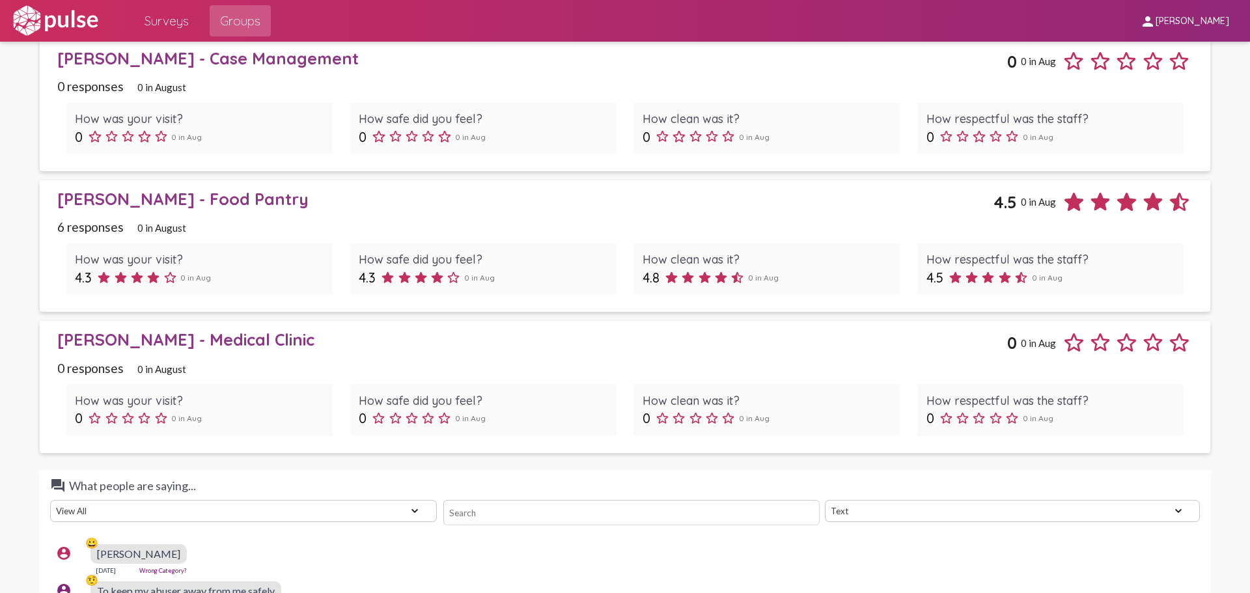
scroll to position [1172, 0]
